Goal: Task Accomplishment & Management: Use online tool/utility

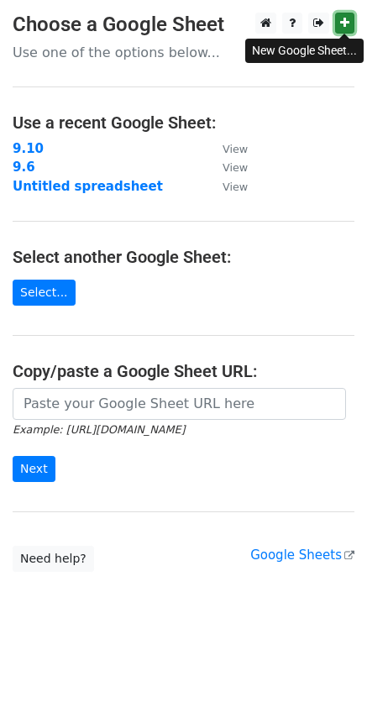
click at [339, 32] on link at bounding box center [344, 23] width 19 height 21
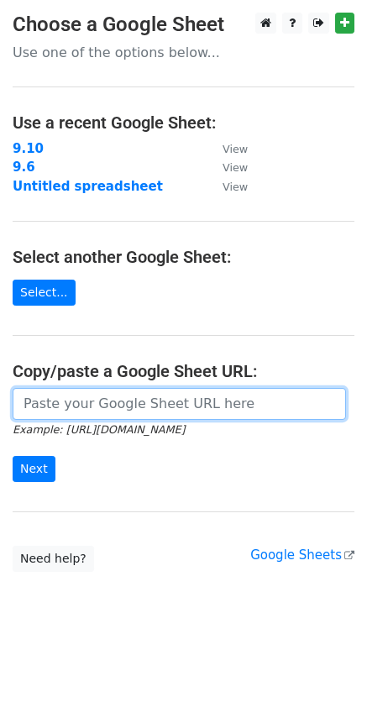
click at [117, 402] on input "url" at bounding box center [180, 404] width 334 height 32
paste input "https://docs.google.com/spreadsheets/d/1HQqqnFvAahOIiWLPNHWCUAMFquN5MUblMVsCBGf…"
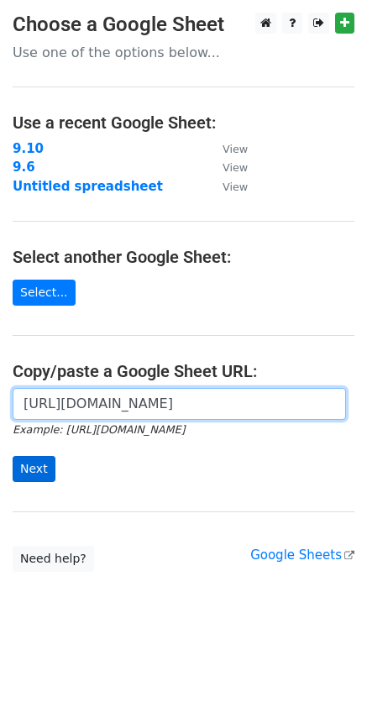
type input "https://docs.google.com/spreadsheets/d/1HQqqnFvAahOIiWLPNHWCUAMFquN5MUblMVsCBGf…"
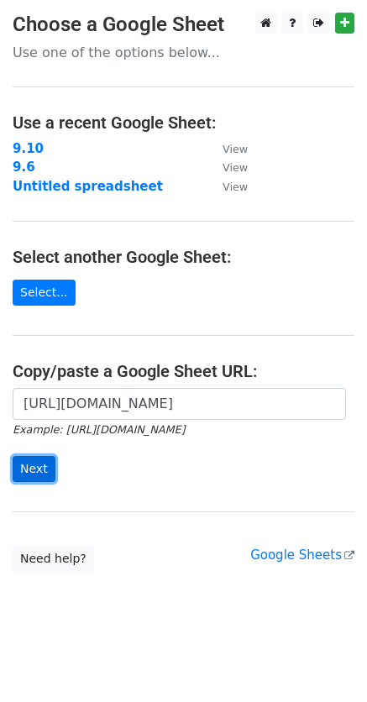
click at [50, 468] on input "Next" at bounding box center [34, 469] width 43 height 26
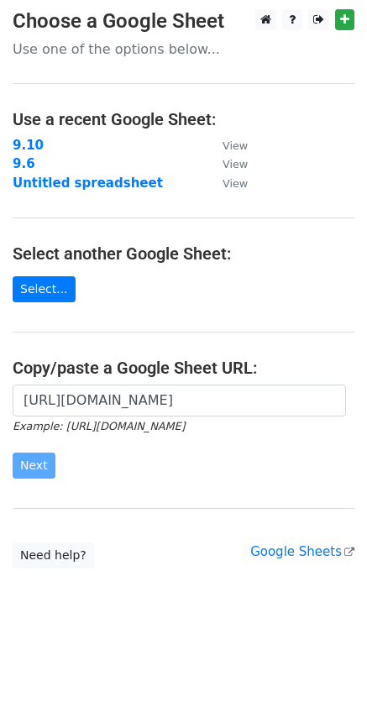
scroll to position [4, 0]
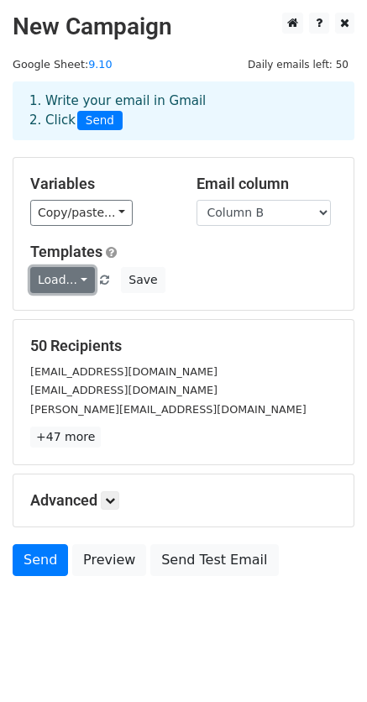
click at [74, 291] on link "Load..." at bounding box center [62, 280] width 65 height 26
click at [78, 316] on link "TEMU" at bounding box center [97, 316] width 133 height 27
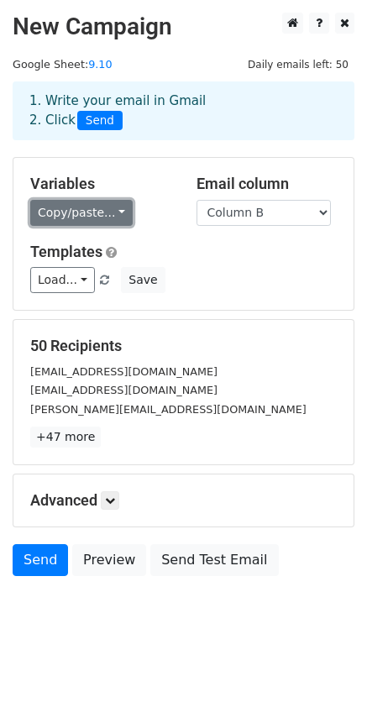
click at [108, 224] on link "Copy/paste..." at bounding box center [81, 213] width 103 height 26
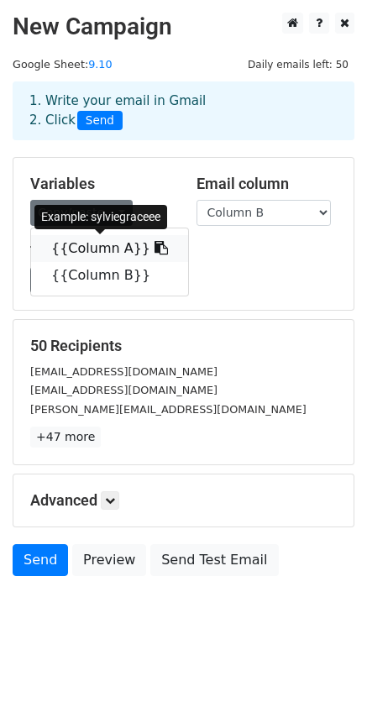
click at [103, 248] on link "{{Column A}}" at bounding box center [109, 248] width 157 height 27
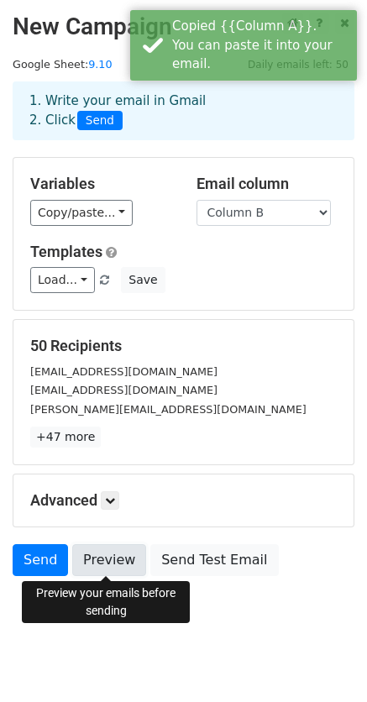
click at [117, 572] on link "Preview" at bounding box center [109, 561] width 74 height 32
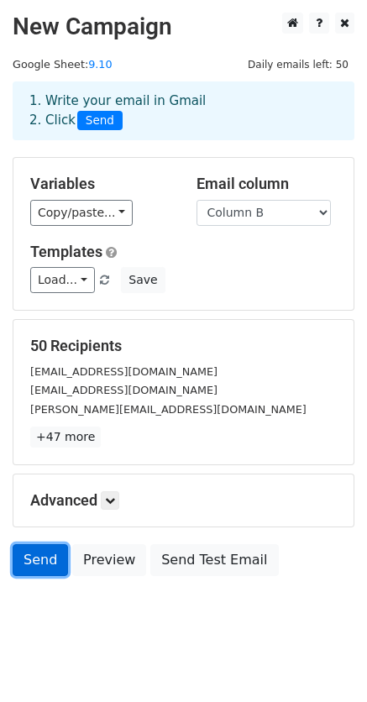
click at [55, 552] on link "Send" at bounding box center [40, 561] width 55 height 32
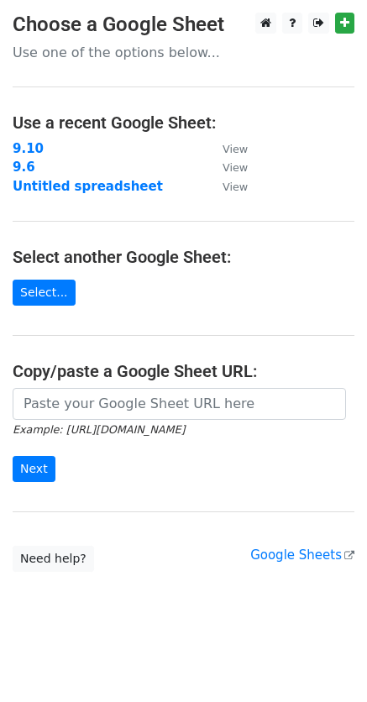
drag, startPoint x: 59, startPoint y: 436, endPoint x: 71, endPoint y: 404, distance: 34.3
click at [59, 435] on small "Example: https://docs.google.com/spreadsheets/d/abc/edit" at bounding box center [99, 430] width 172 height 13
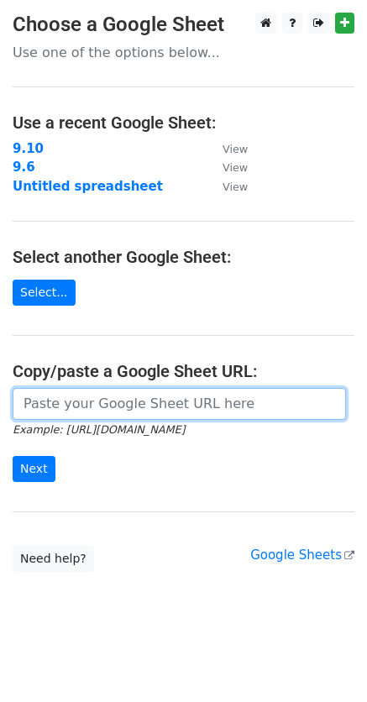
click at [71, 402] on input "url" at bounding box center [180, 404] width 334 height 32
paste input "https://docs.google.com/spreadsheets/d/1t0E4HU-Nmja8Jl-Gg148GvTXi3j9zZ5UwmhSj_o…"
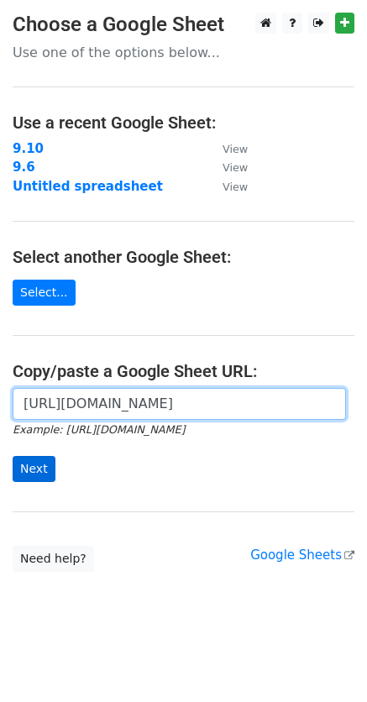
type input "https://docs.google.com/spreadsheets/d/1t0E4HU-Nmja8Jl-Gg148GvTXi3j9zZ5UwmhSj_o…"
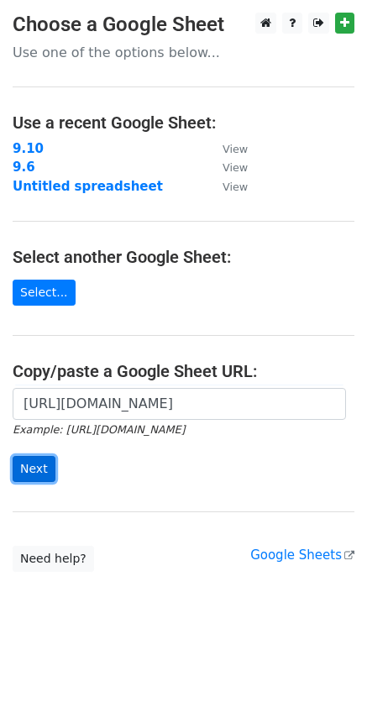
click at [33, 456] on input "Next" at bounding box center [34, 469] width 43 height 26
